Goal: Navigation & Orientation: Understand site structure

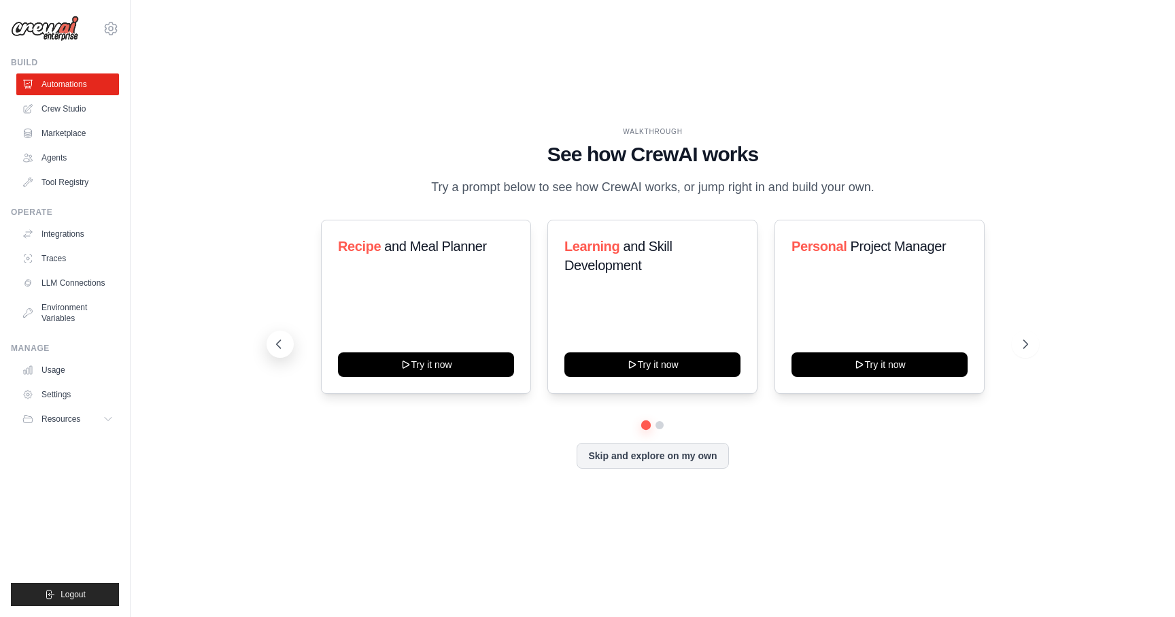
click at [286, 343] on button at bounding box center [280, 344] width 27 height 27
click at [55, 107] on link "Crew Studio" at bounding box center [69, 109] width 103 height 22
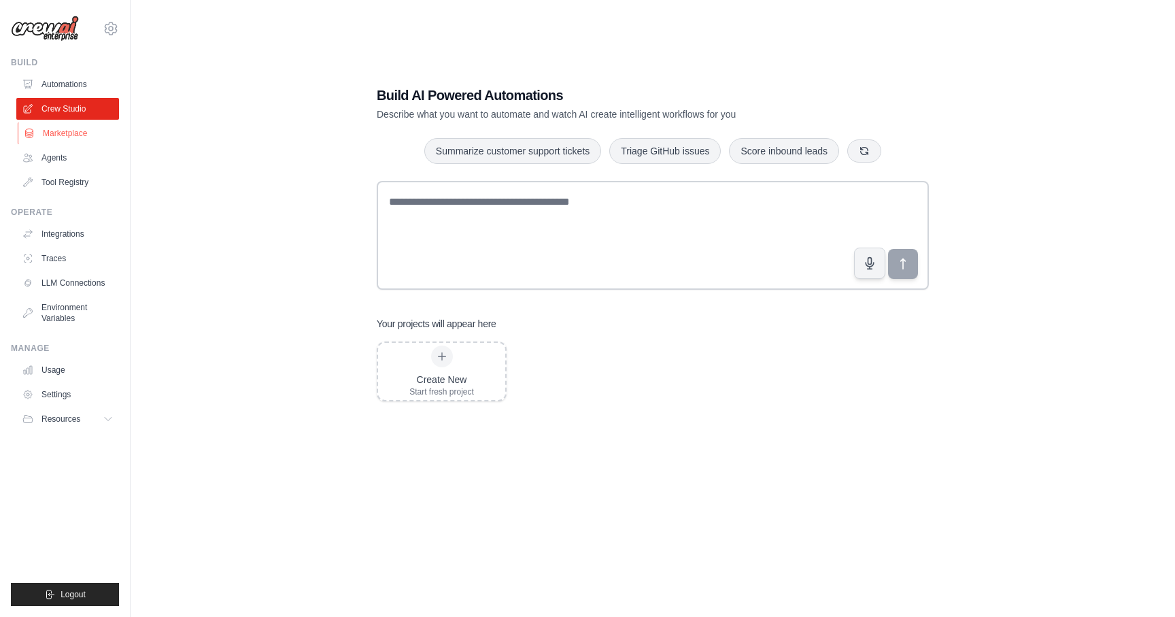
click at [56, 134] on link "Marketplace" at bounding box center [69, 133] width 103 height 22
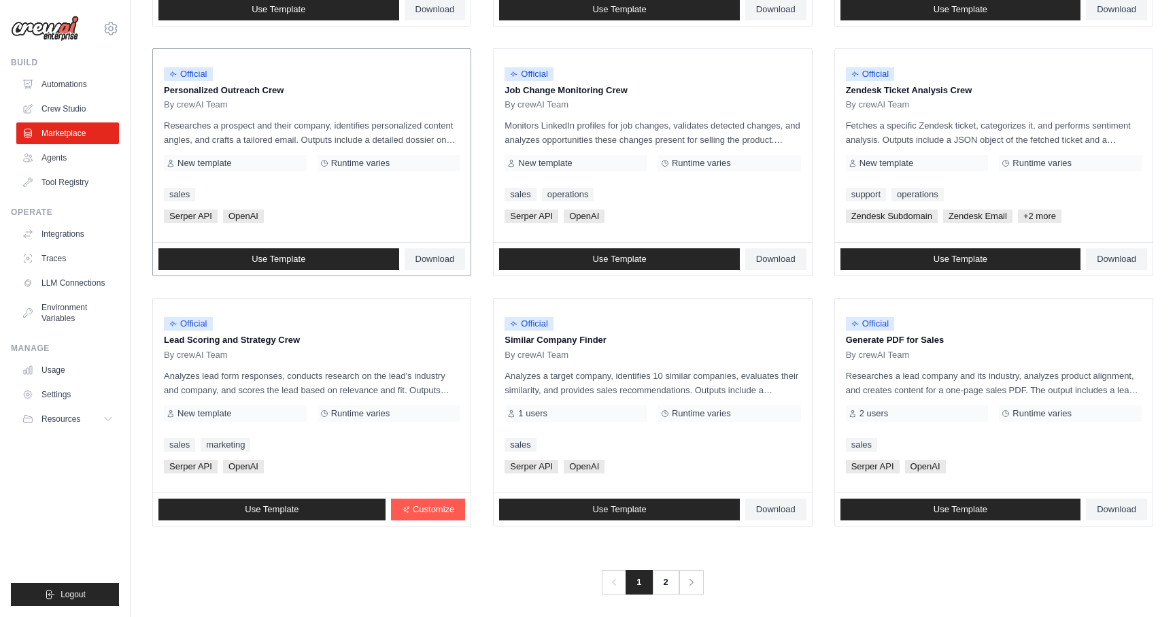
scroll to position [643, 0]
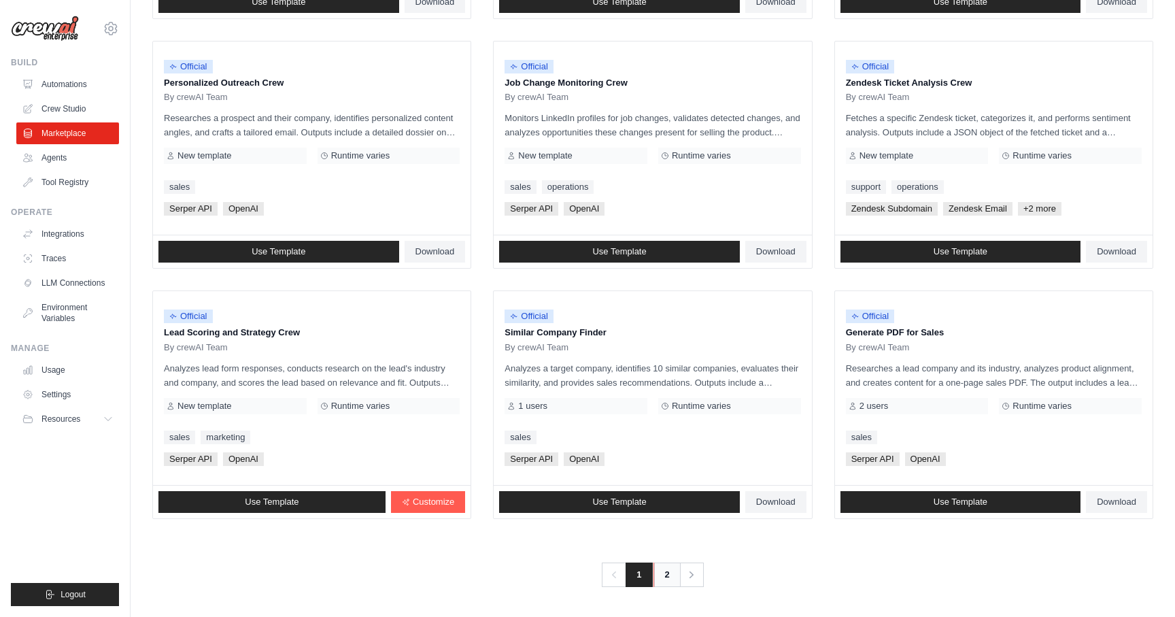
click at [675, 578] on link "2" at bounding box center [667, 574] width 27 height 24
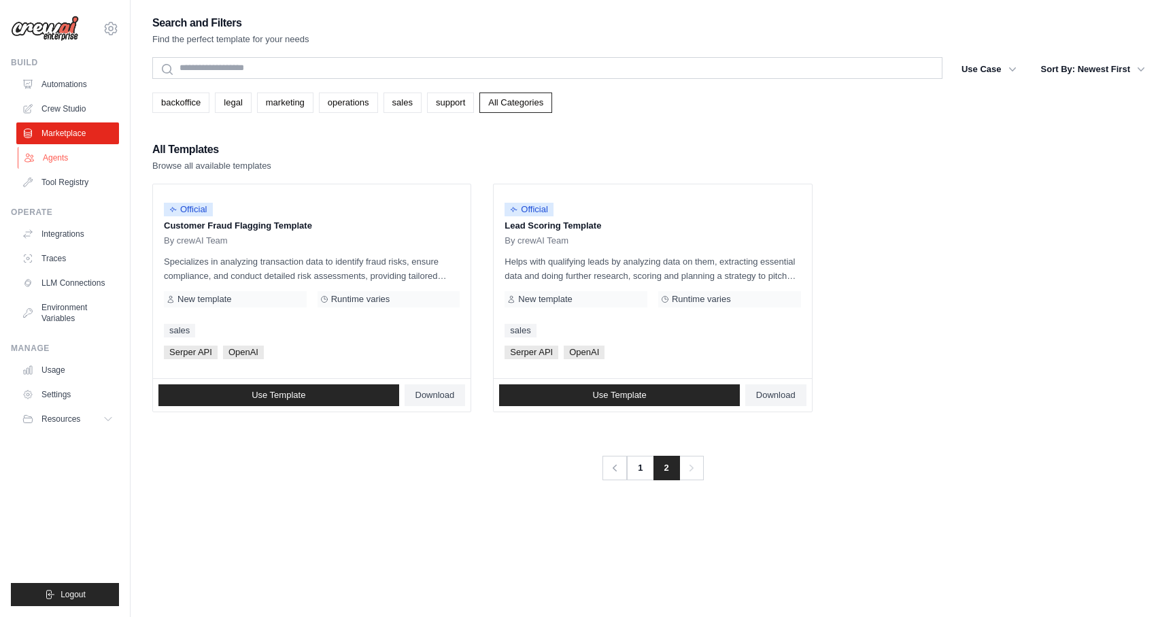
click at [61, 158] on link "Agents" at bounding box center [69, 158] width 103 height 22
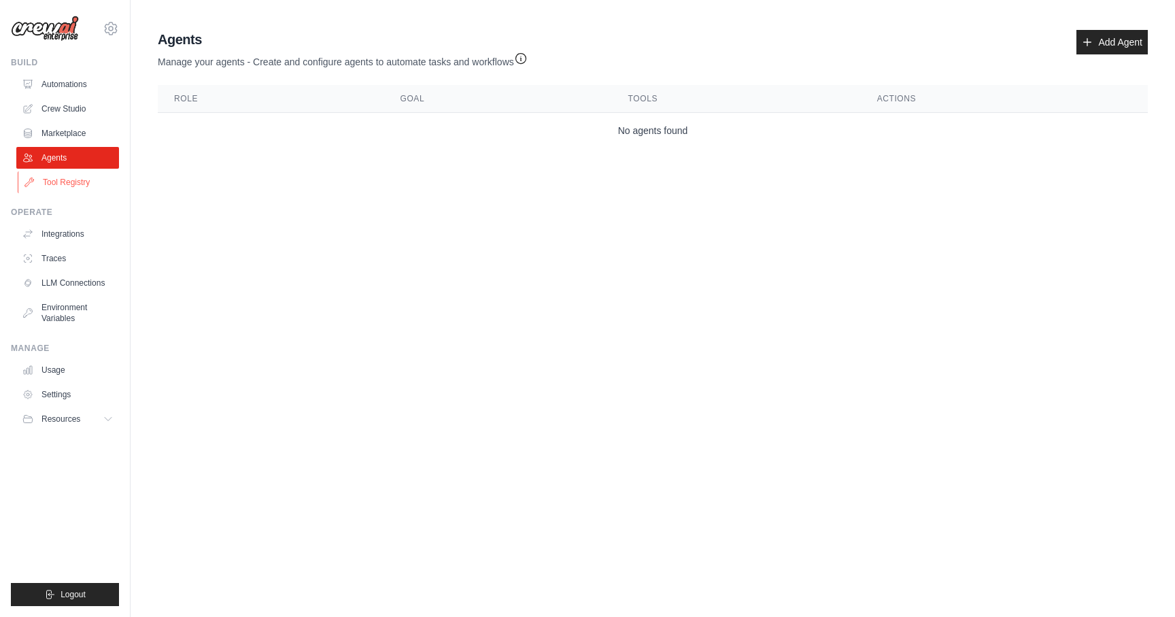
click at [59, 181] on link "Tool Registry" at bounding box center [69, 182] width 103 height 22
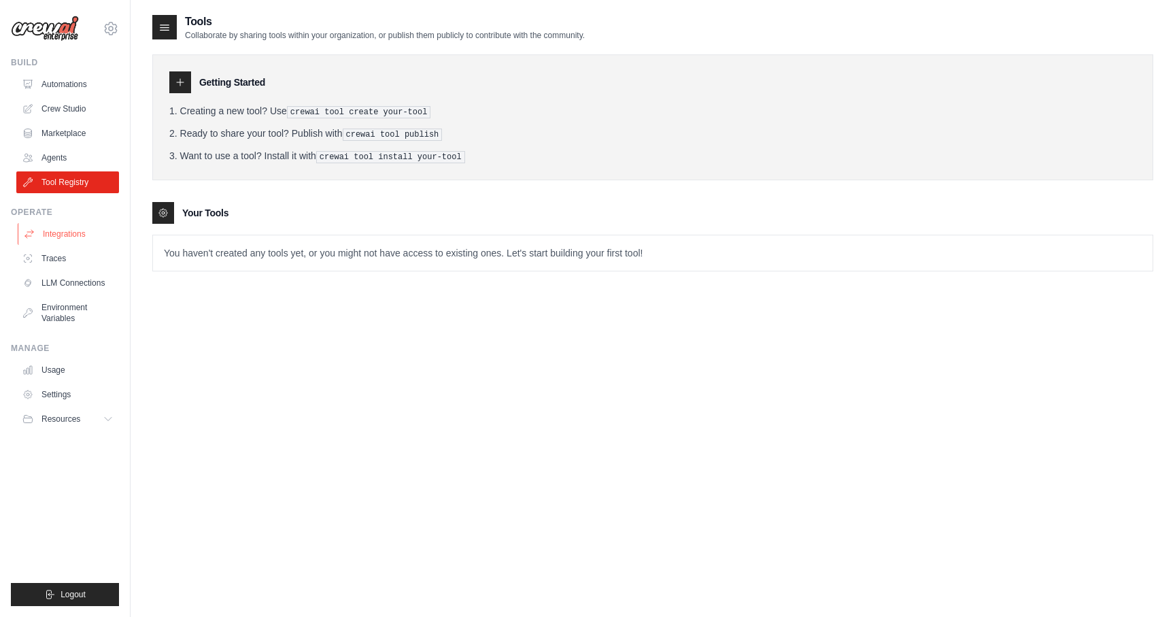
click at [54, 234] on link "Integrations" at bounding box center [69, 234] width 103 height 22
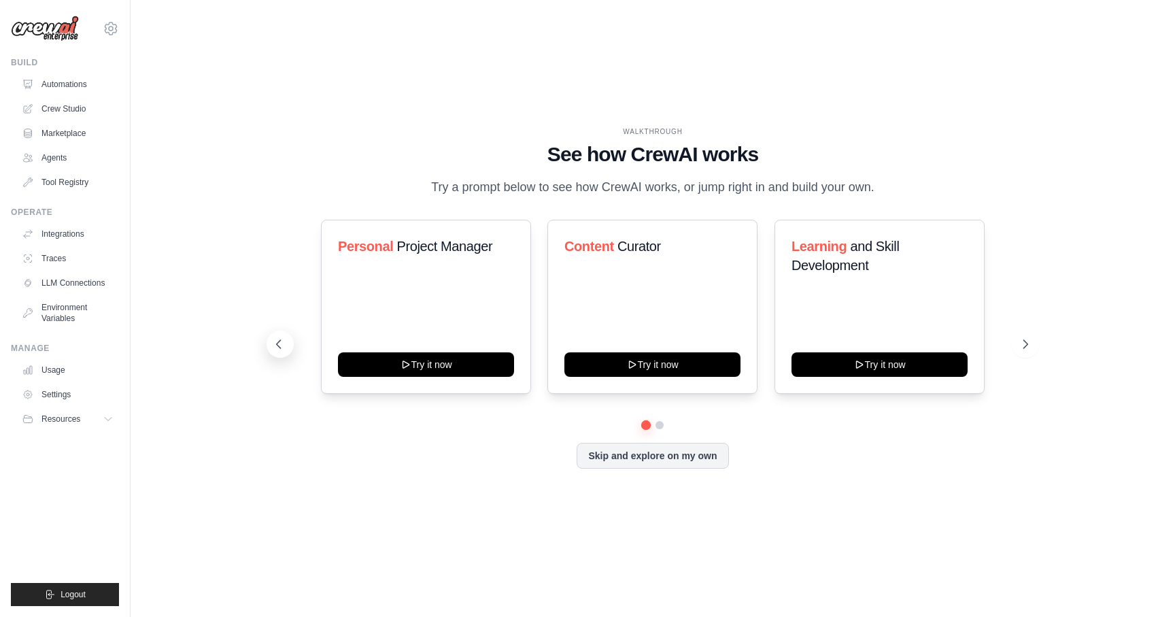
click at [276, 345] on icon at bounding box center [279, 344] width 14 height 14
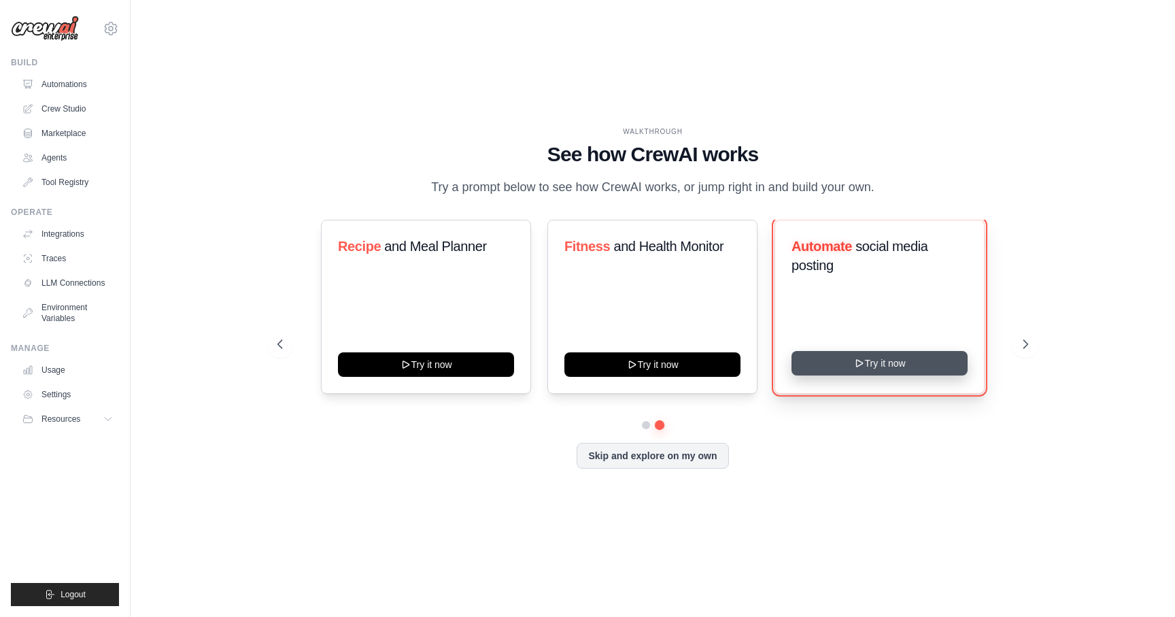
click at [854, 371] on button "Try it now" at bounding box center [880, 363] width 176 height 24
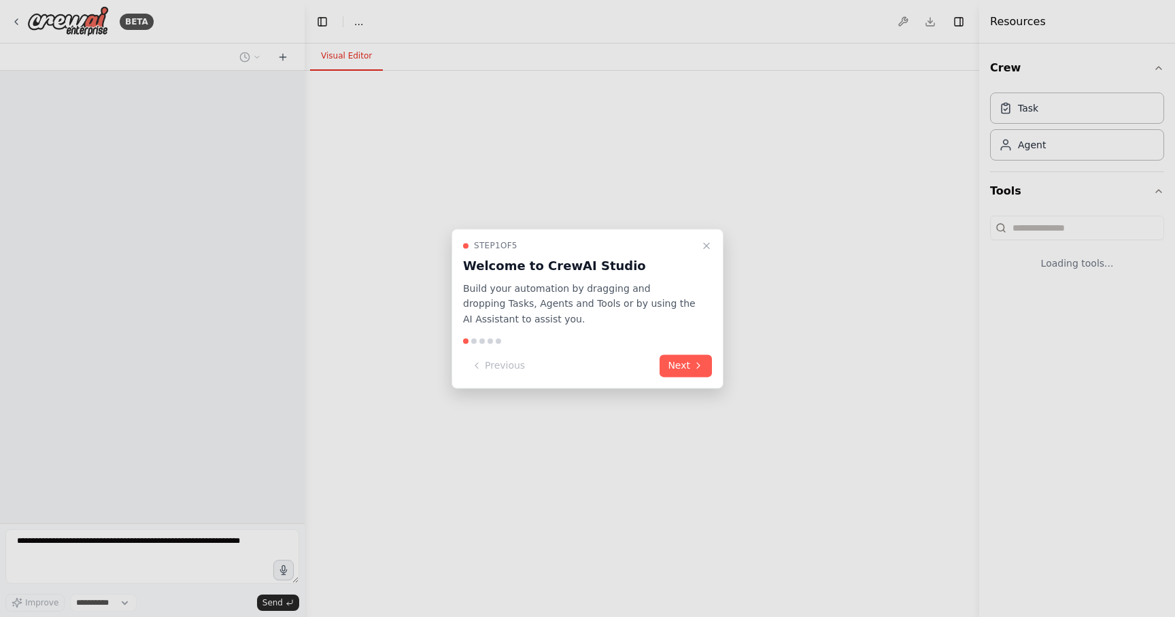
select select "****"
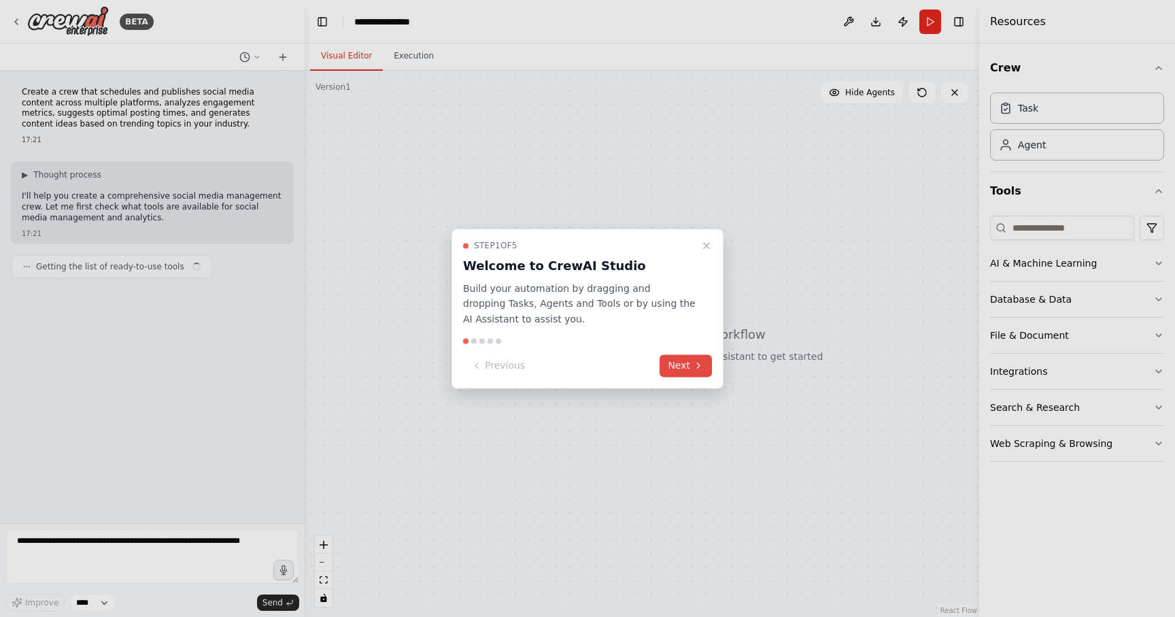
click at [686, 373] on button "Next" at bounding box center [686, 365] width 52 height 22
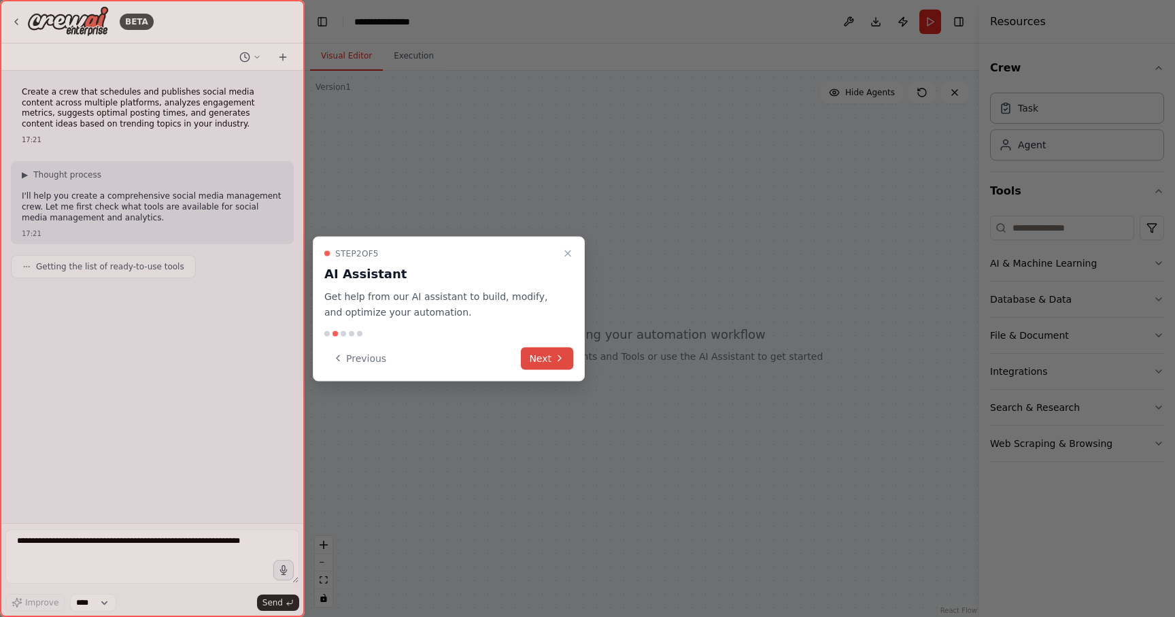
click at [549, 359] on button "Next" at bounding box center [547, 358] width 52 height 22
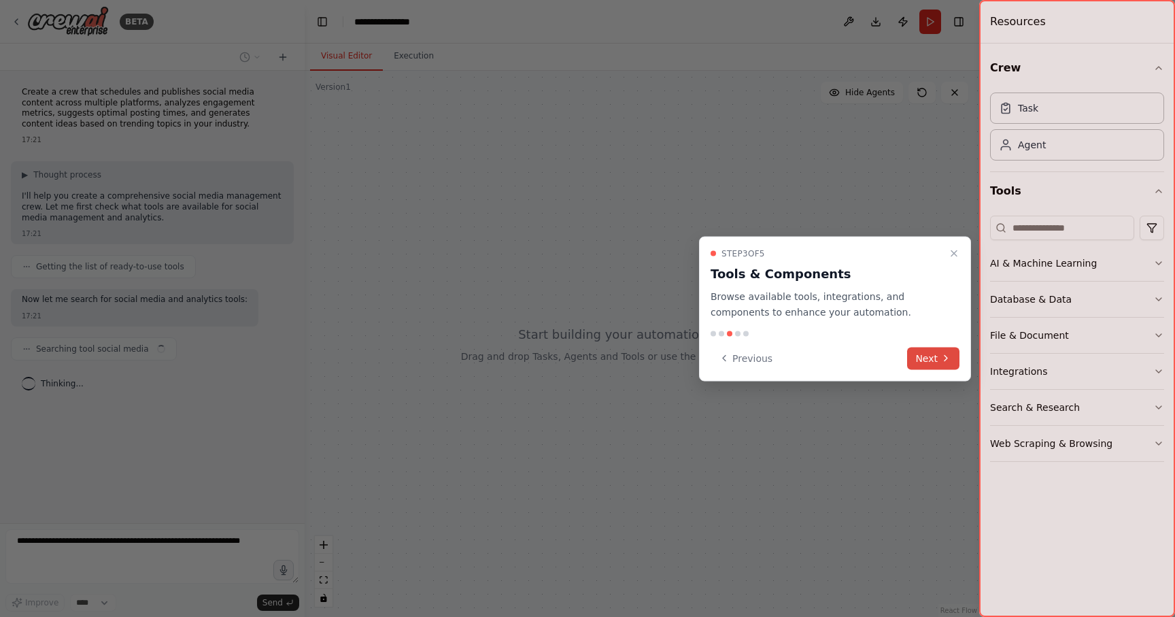
click at [938, 348] on button "Next" at bounding box center [933, 358] width 52 height 22
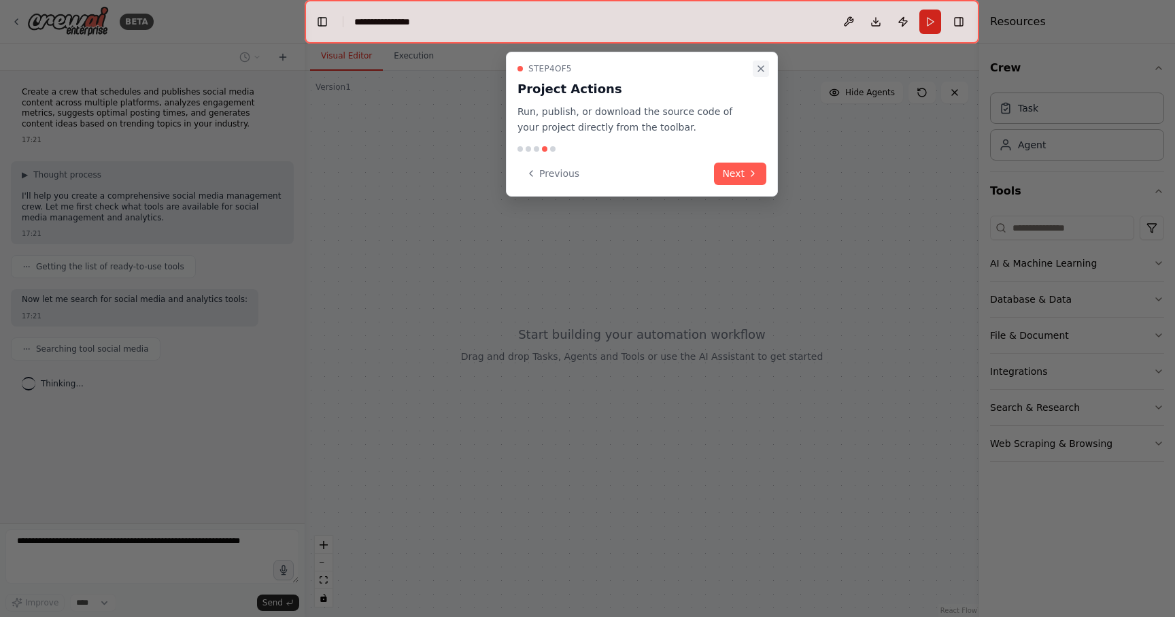
click at [762, 67] on icon "Close walkthrough" at bounding box center [760, 68] width 5 height 5
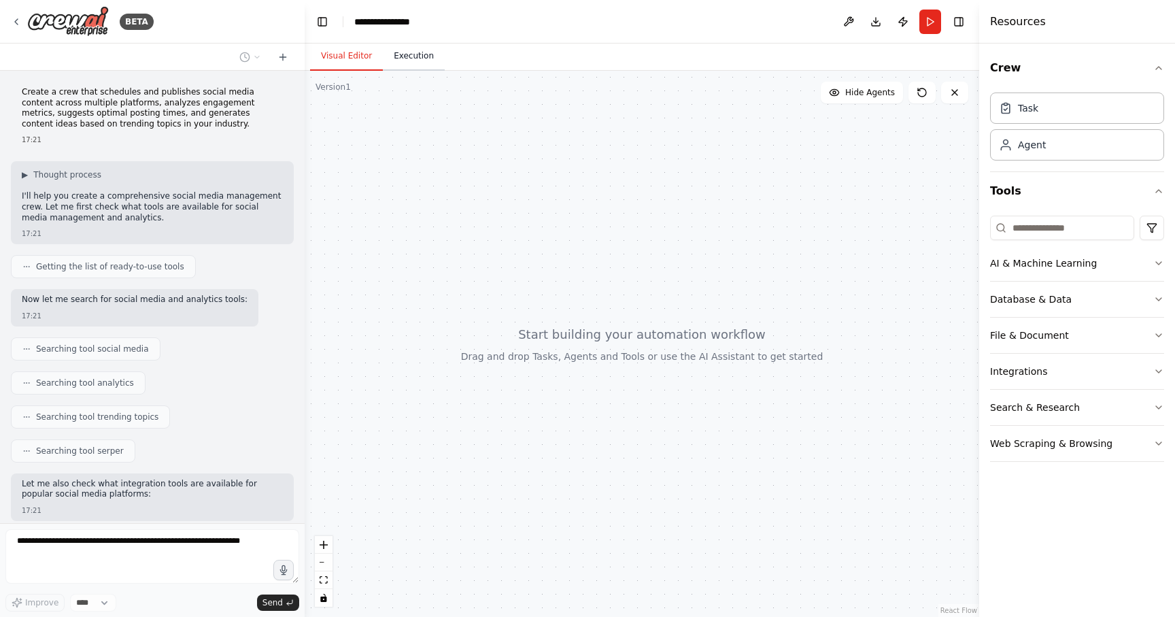
click at [408, 52] on button "Execution" at bounding box center [414, 56] width 62 height 29
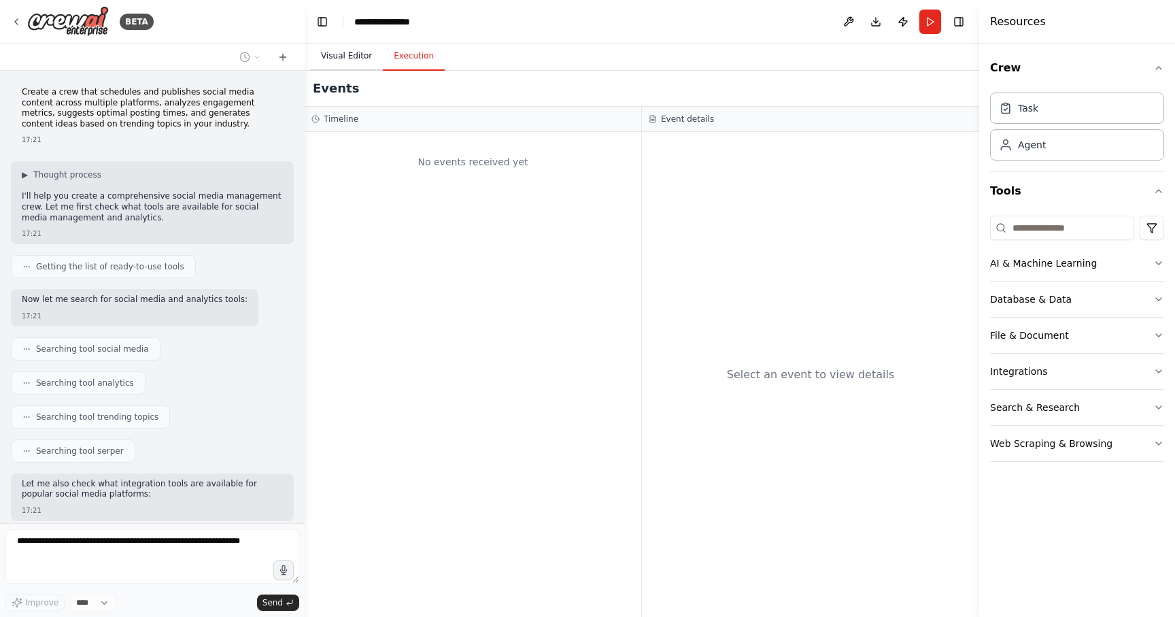
click at [345, 60] on button "Visual Editor" at bounding box center [346, 56] width 73 height 29
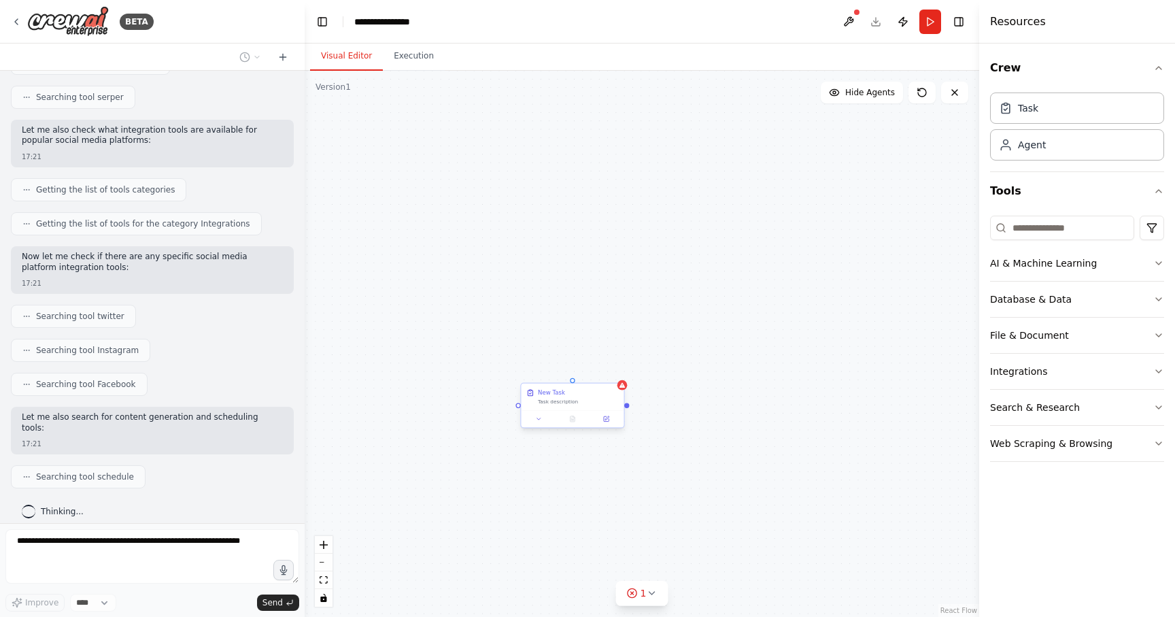
scroll to position [388, 0]
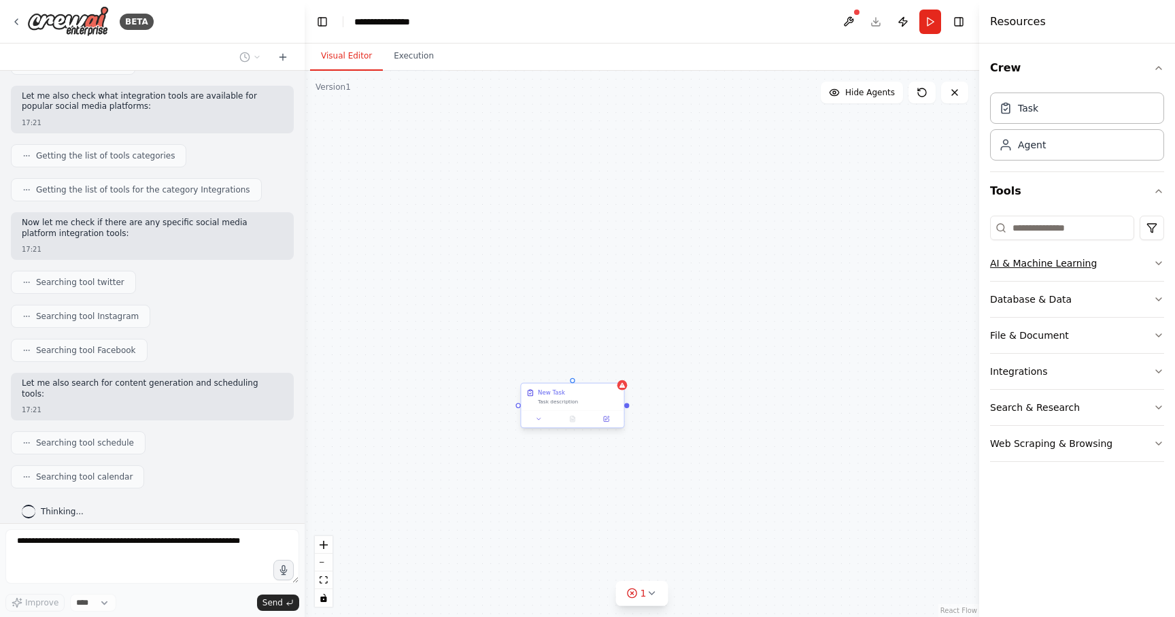
click at [1009, 263] on div "AI & Machine Learning" at bounding box center [1043, 263] width 107 height 14
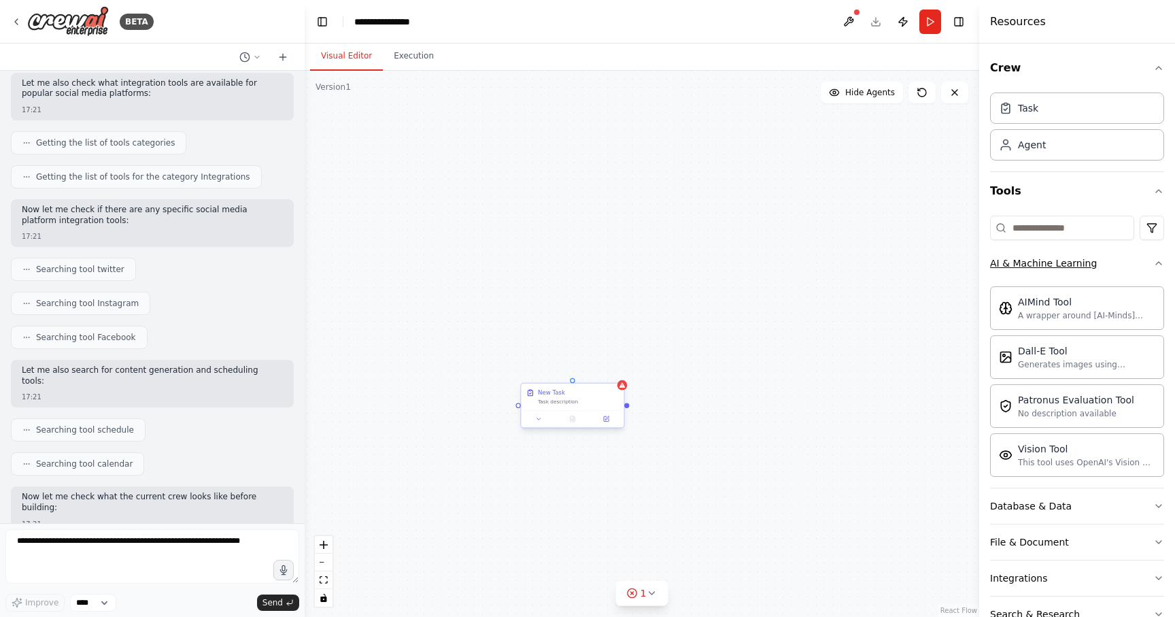
scroll to position [470, 0]
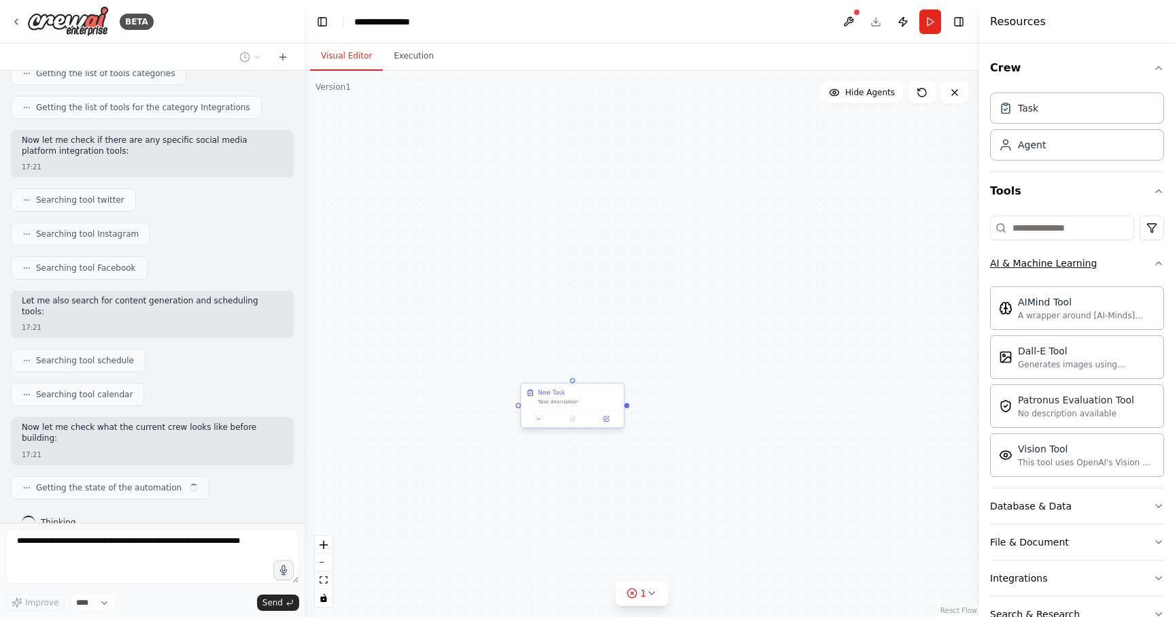
click at [1009, 263] on div "AI & Machine Learning" at bounding box center [1043, 263] width 107 height 14
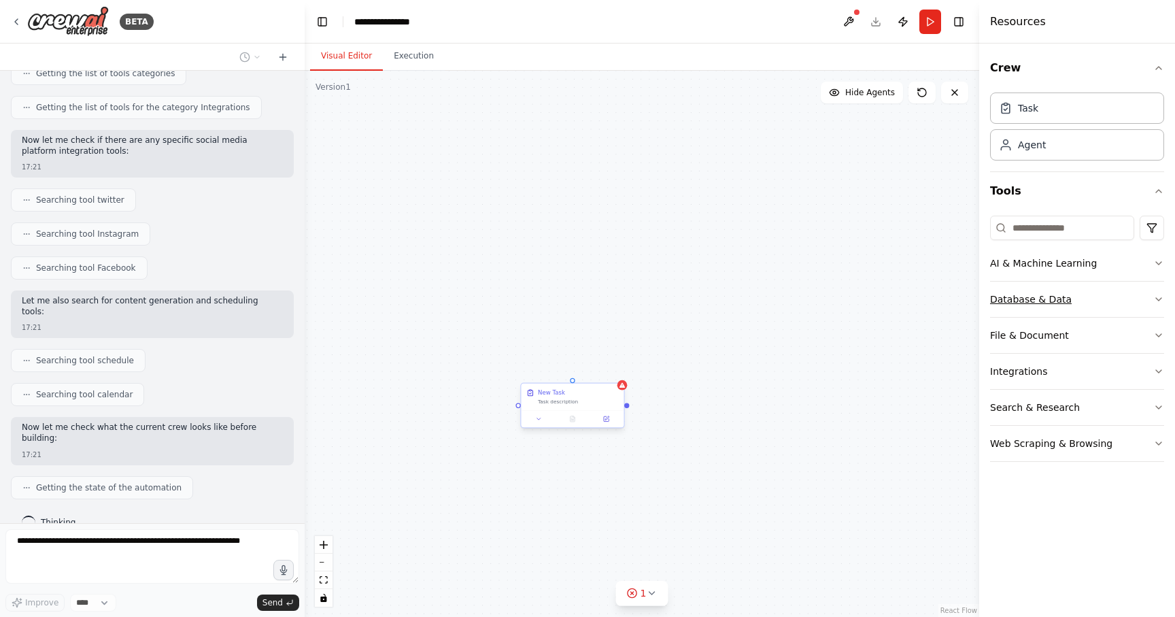
click at [1016, 296] on div "Database & Data" at bounding box center [1031, 299] width 82 height 14
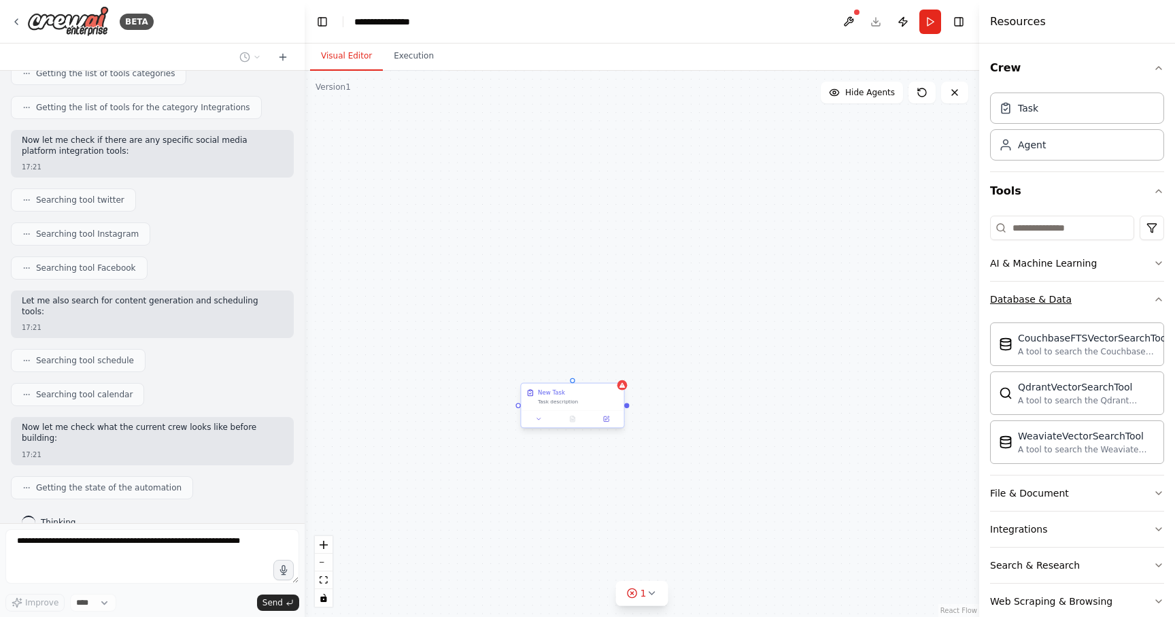
click at [1016, 296] on div "Database & Data" at bounding box center [1031, 299] width 82 height 14
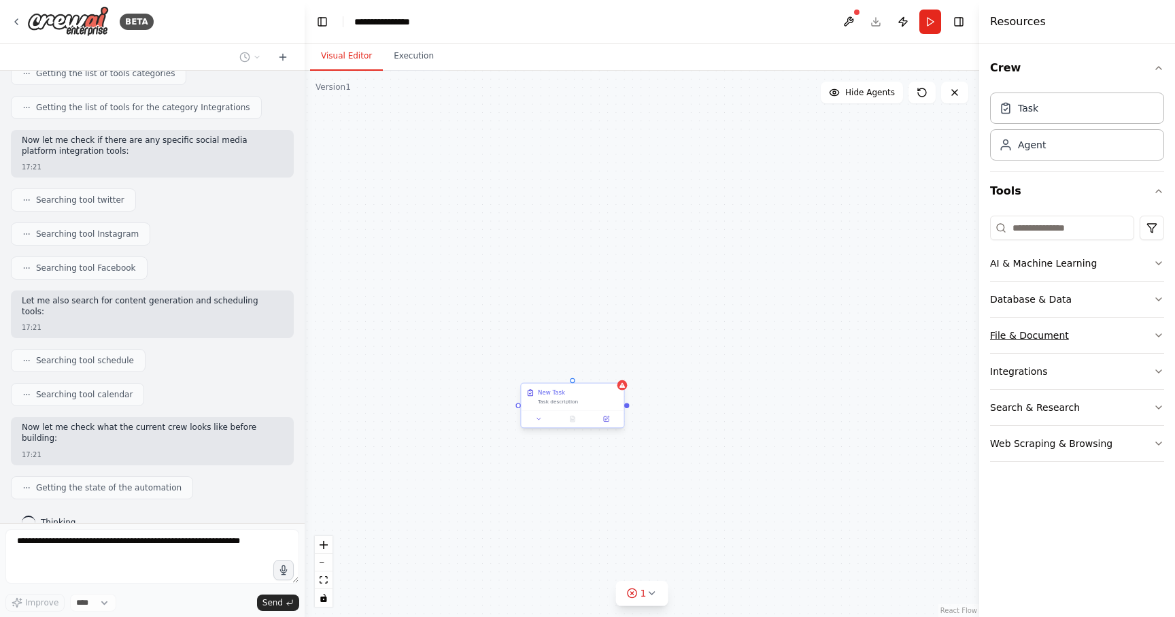
click at [1009, 337] on div "File & Document" at bounding box center [1029, 335] width 79 height 14
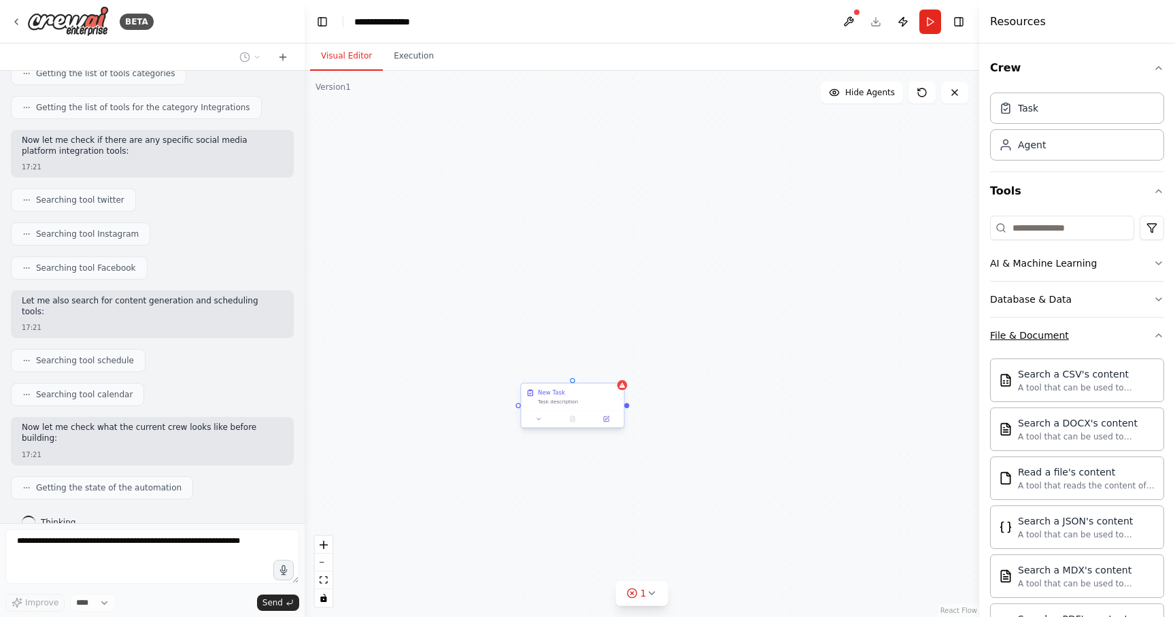
click at [1009, 337] on div "File & Document" at bounding box center [1029, 335] width 79 height 14
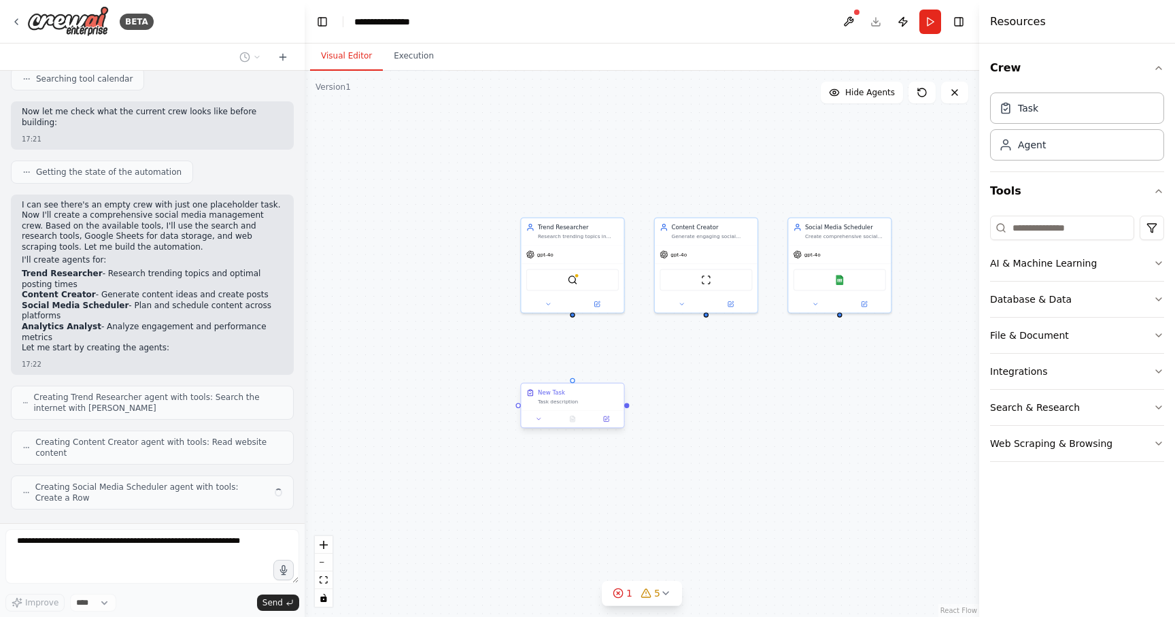
scroll to position [775, 0]
